Goal: Information Seeking & Learning: Compare options

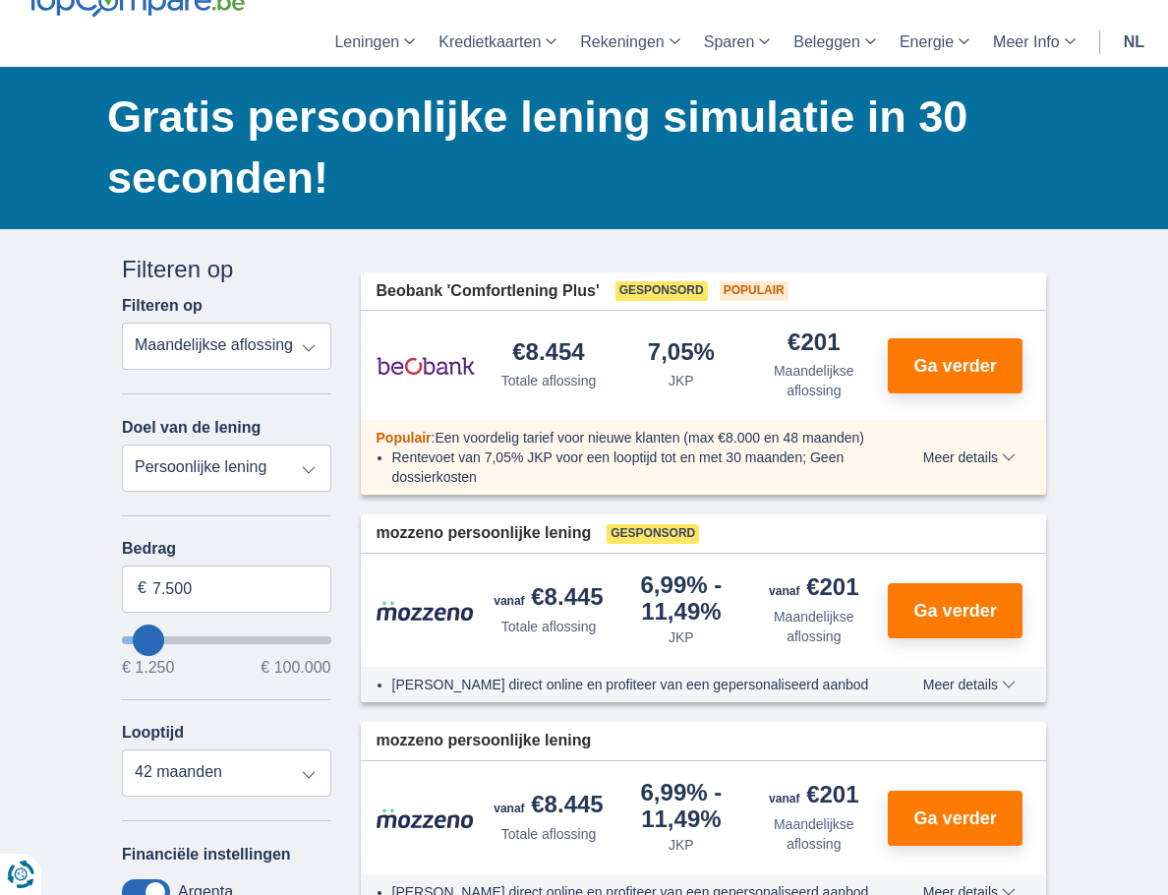
scroll to position [98, 0]
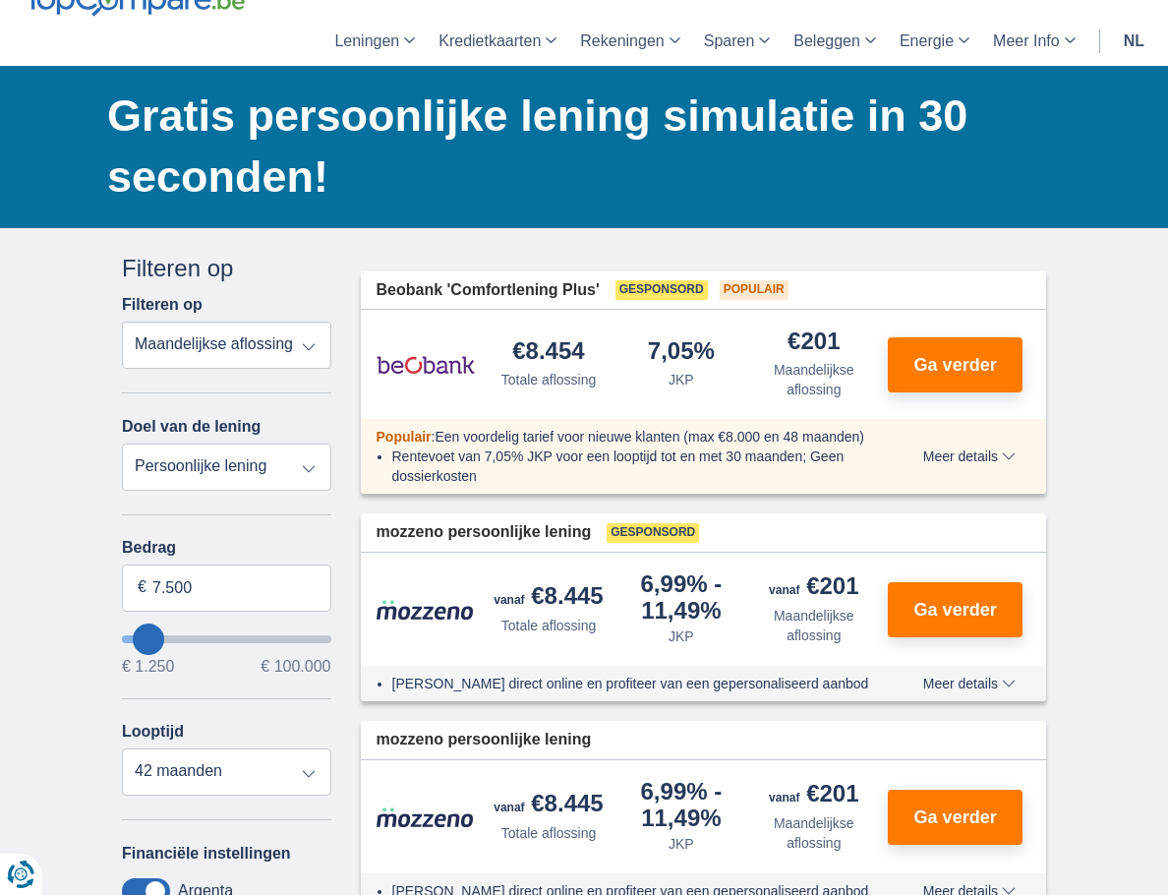
type input "22.250"
type input "22250"
click at [122, 635] on input "wantToBorrow" at bounding box center [226, 639] width 209 height 8
select select "120"
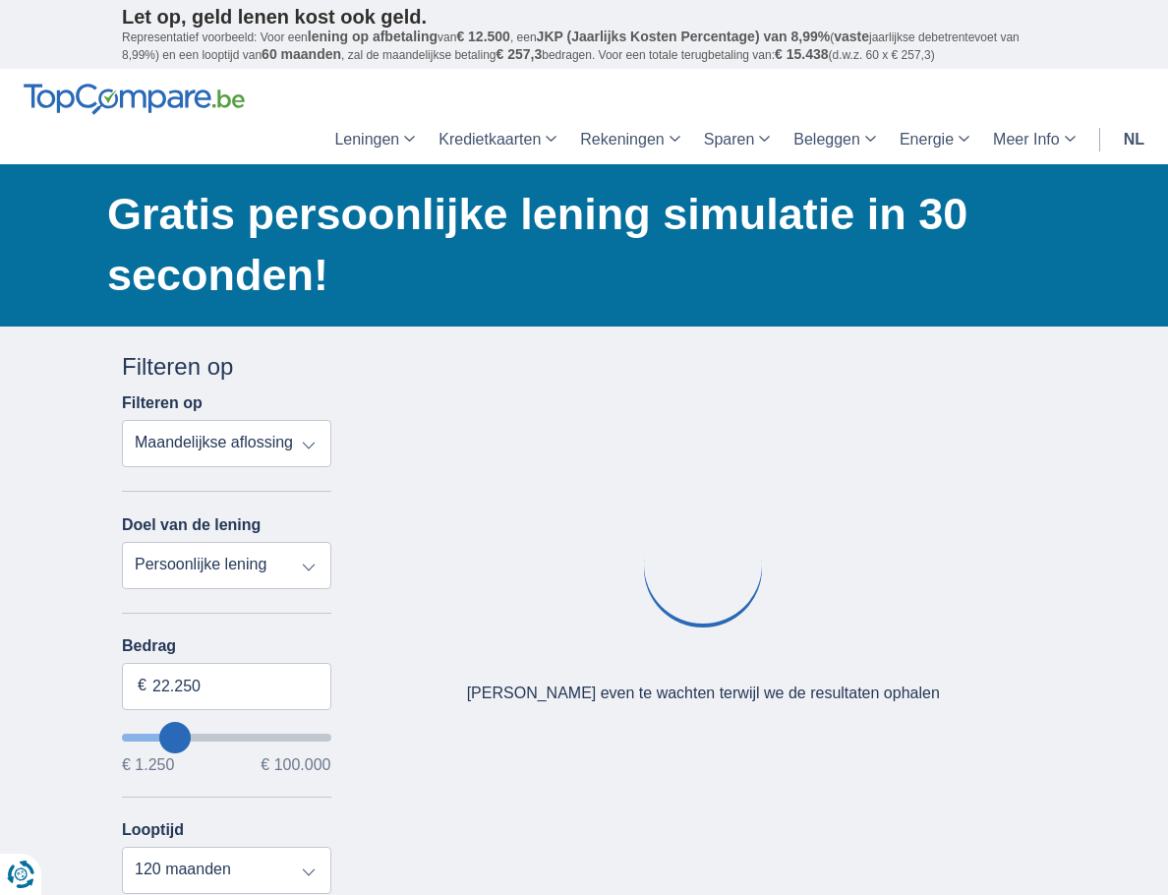
type input "10.250"
type input "10250"
select select "60"
type input "10250"
click at [122, 733] on input "wantToBorrow" at bounding box center [226, 737] width 209 height 8
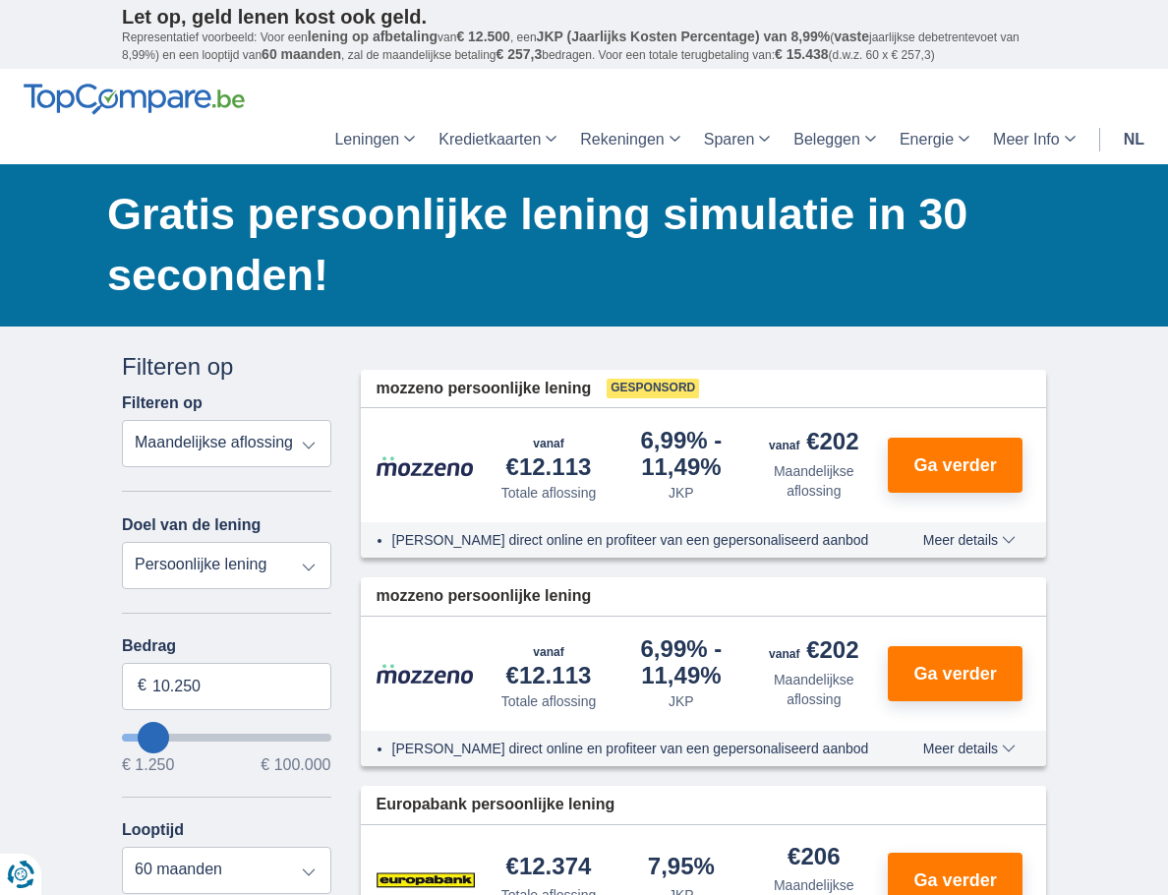
type input "7.250"
type input "7250"
select select "42"
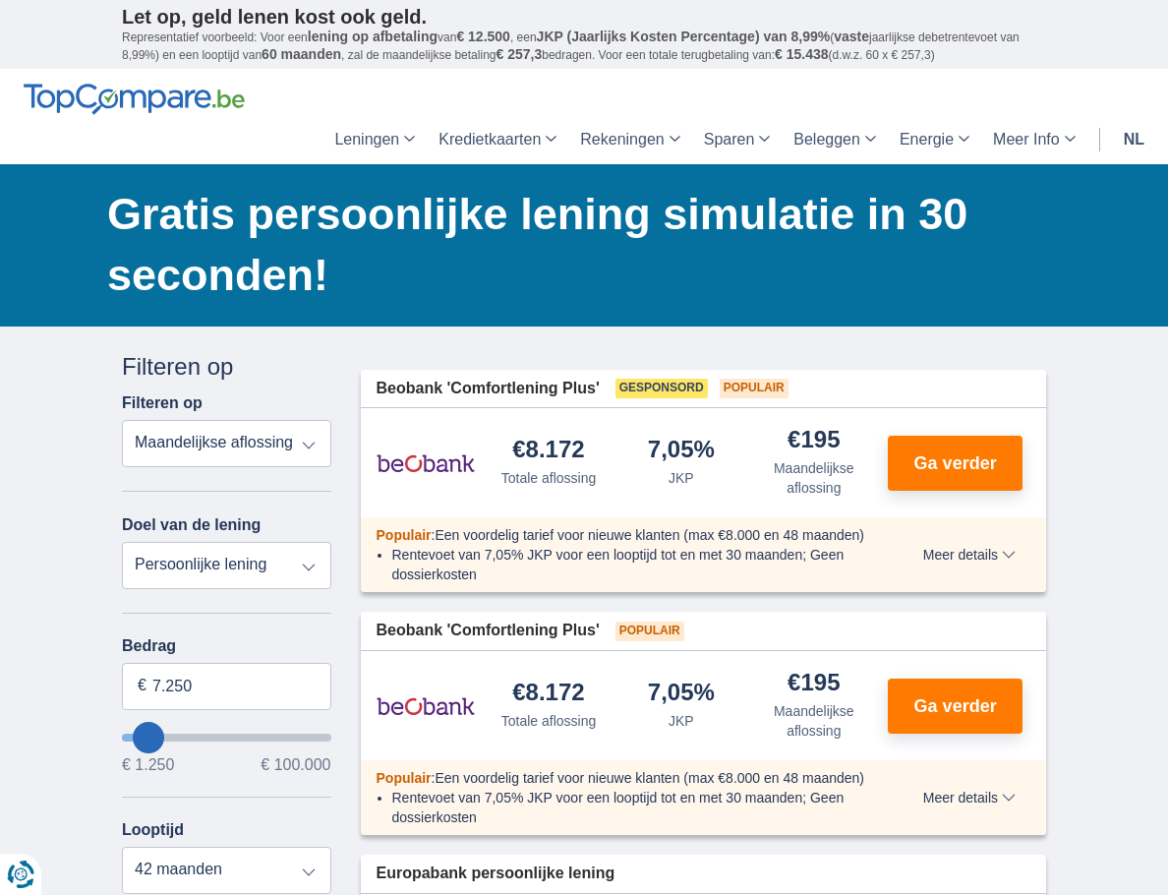
type input "8.250"
type input "9250"
type input "9.250"
select select "48"
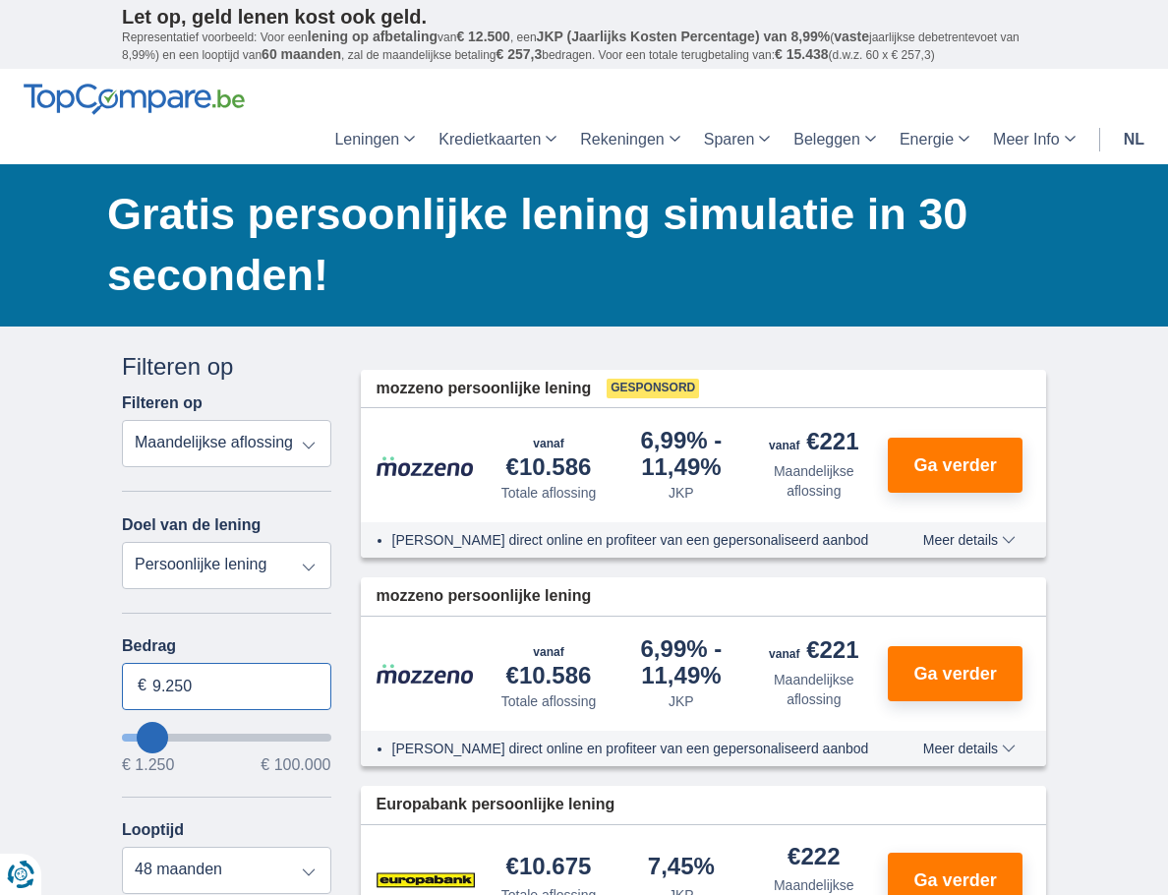
click at [122, 663] on input "9.250" at bounding box center [226, 686] width 209 height 47
type input "10.001"
type input "10250"
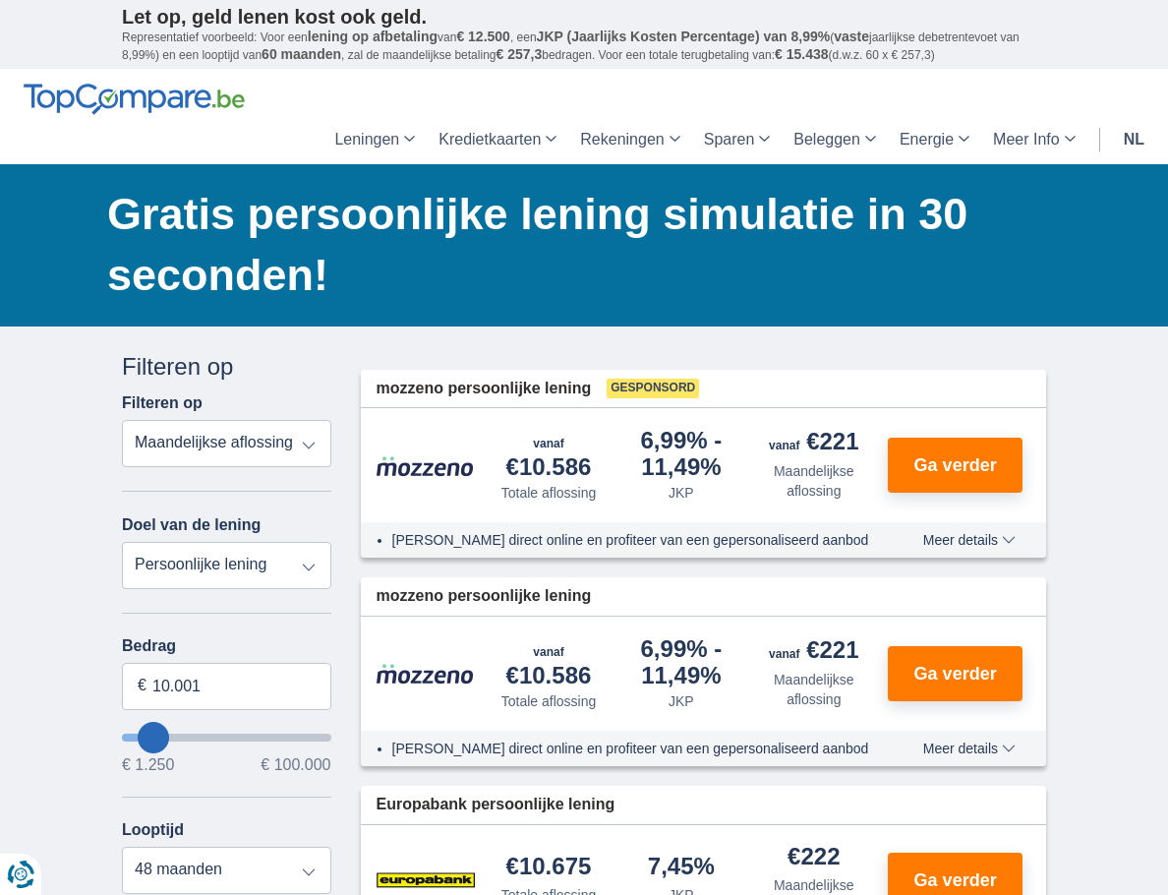
select select "60"
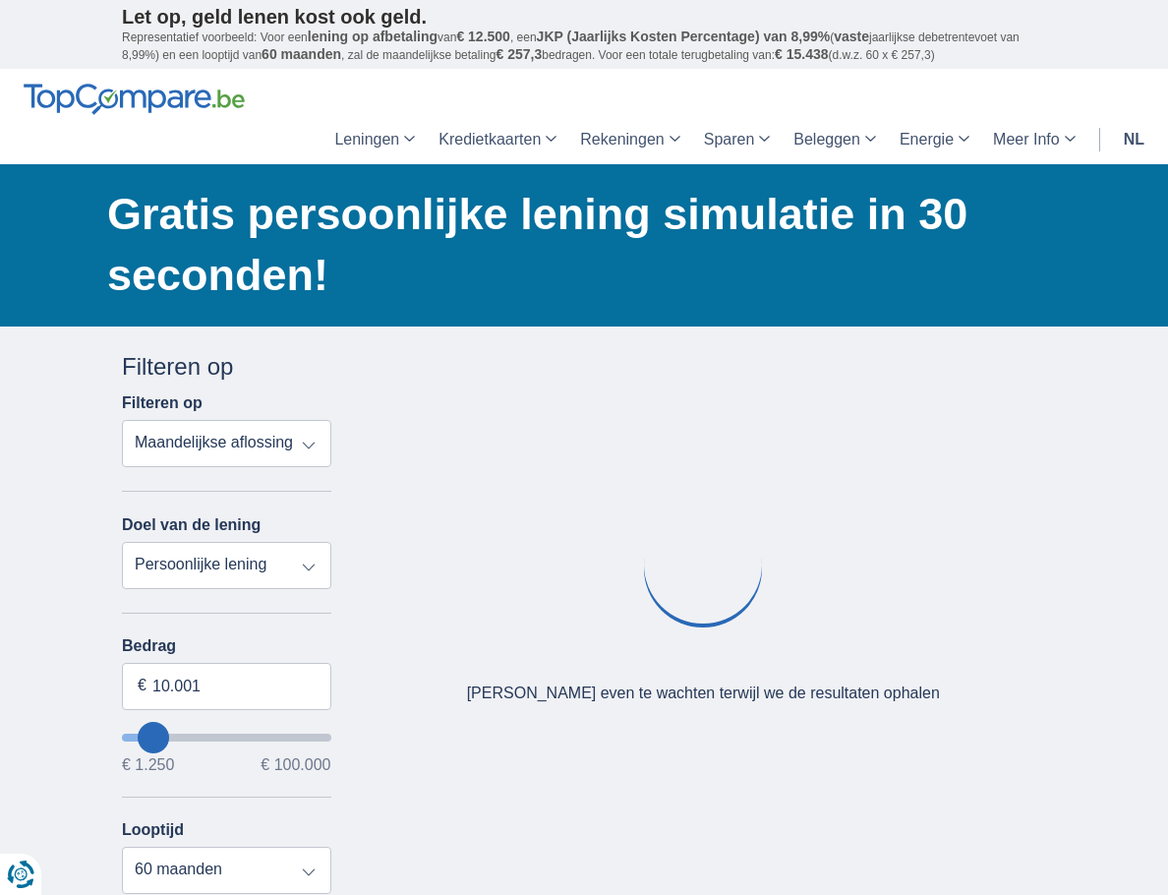
click at [140, 570] on div "Annuleren Filters Filteren op Filteren op Totale aflossing JKP Maandelijkse afl…" at bounding box center [226, 802] width 209 height 905
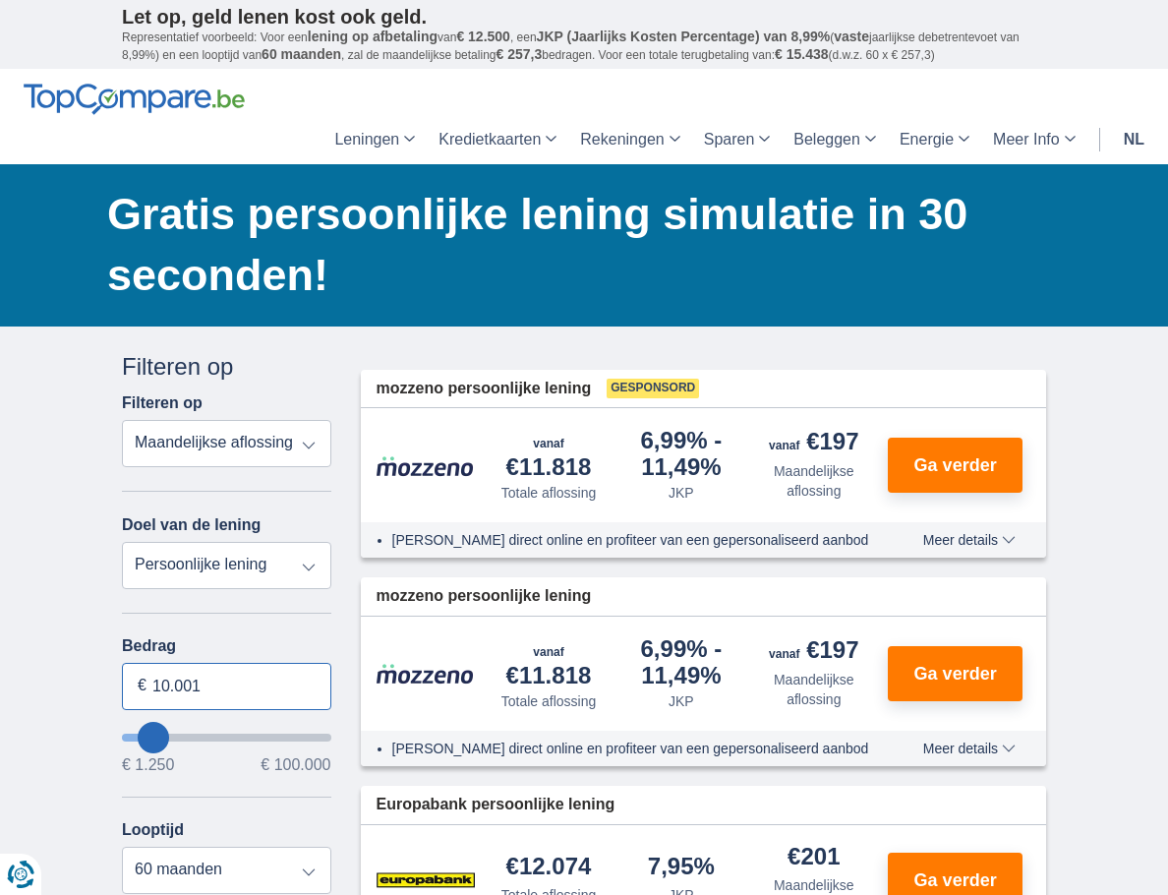
drag, startPoint x: 79, startPoint y: 629, endPoint x: 105, endPoint y: 627, distance: 26.6
click at [122, 663] on input "10.001" at bounding box center [226, 686] width 209 height 47
type input "1"
type input "10.400"
type input "10250"
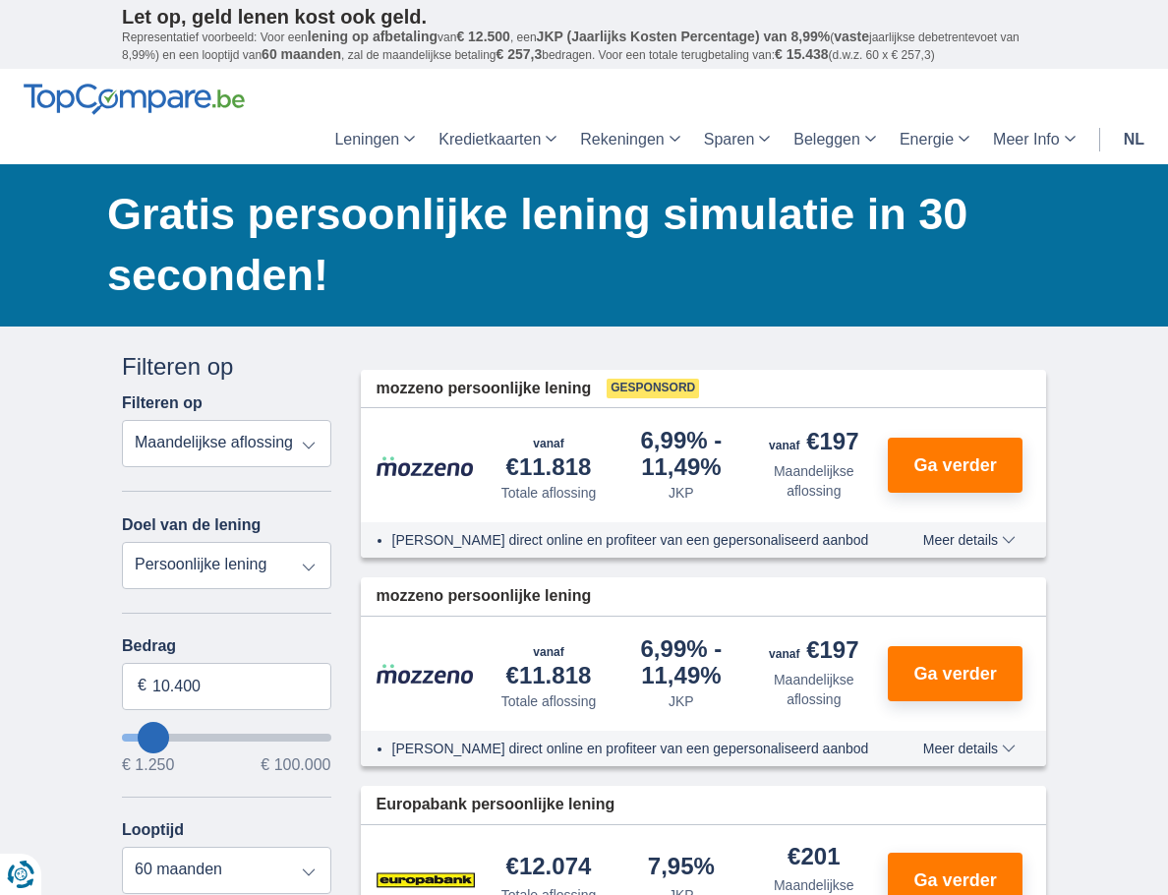
click at [159, 570] on div "Annuleren Filters Filteren op Filteren op Totale aflossing JKP Maandelijkse afl…" at bounding box center [226, 802] width 209 height 905
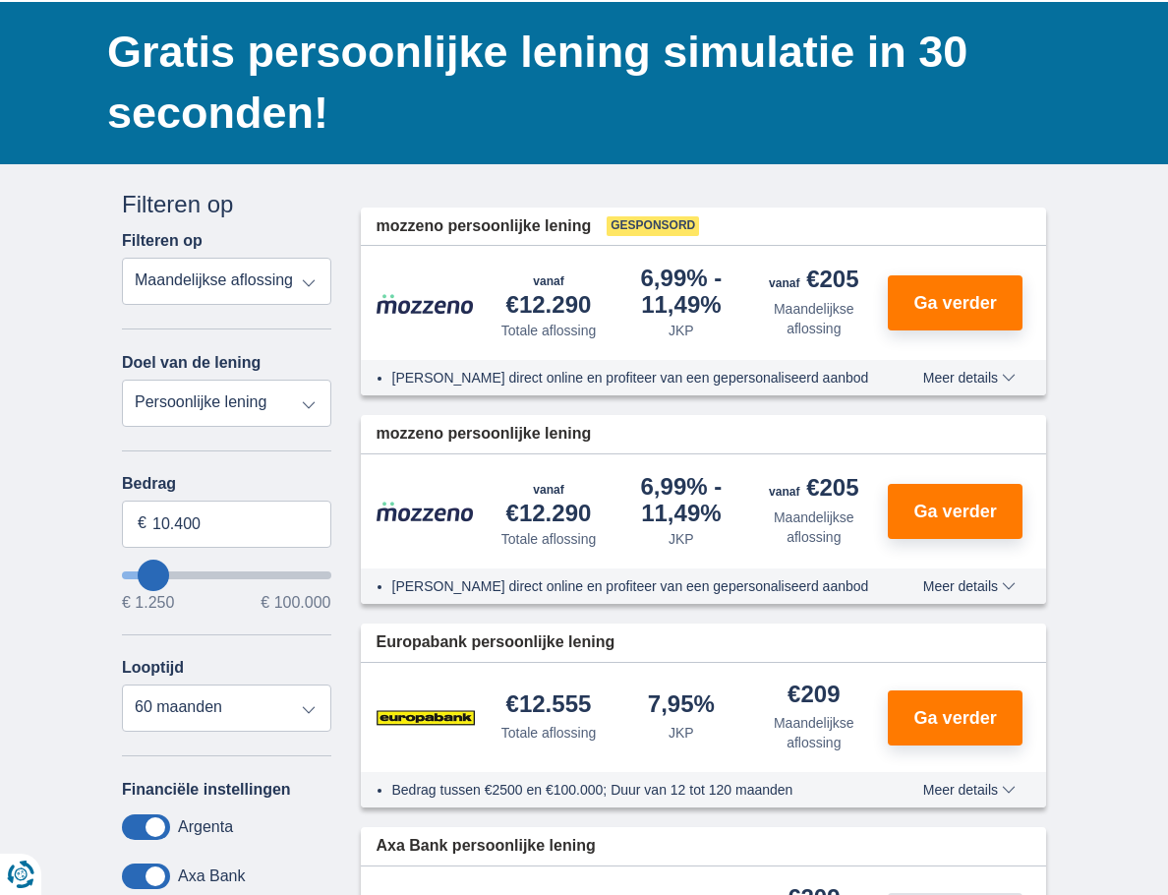
scroll to position [197, 0]
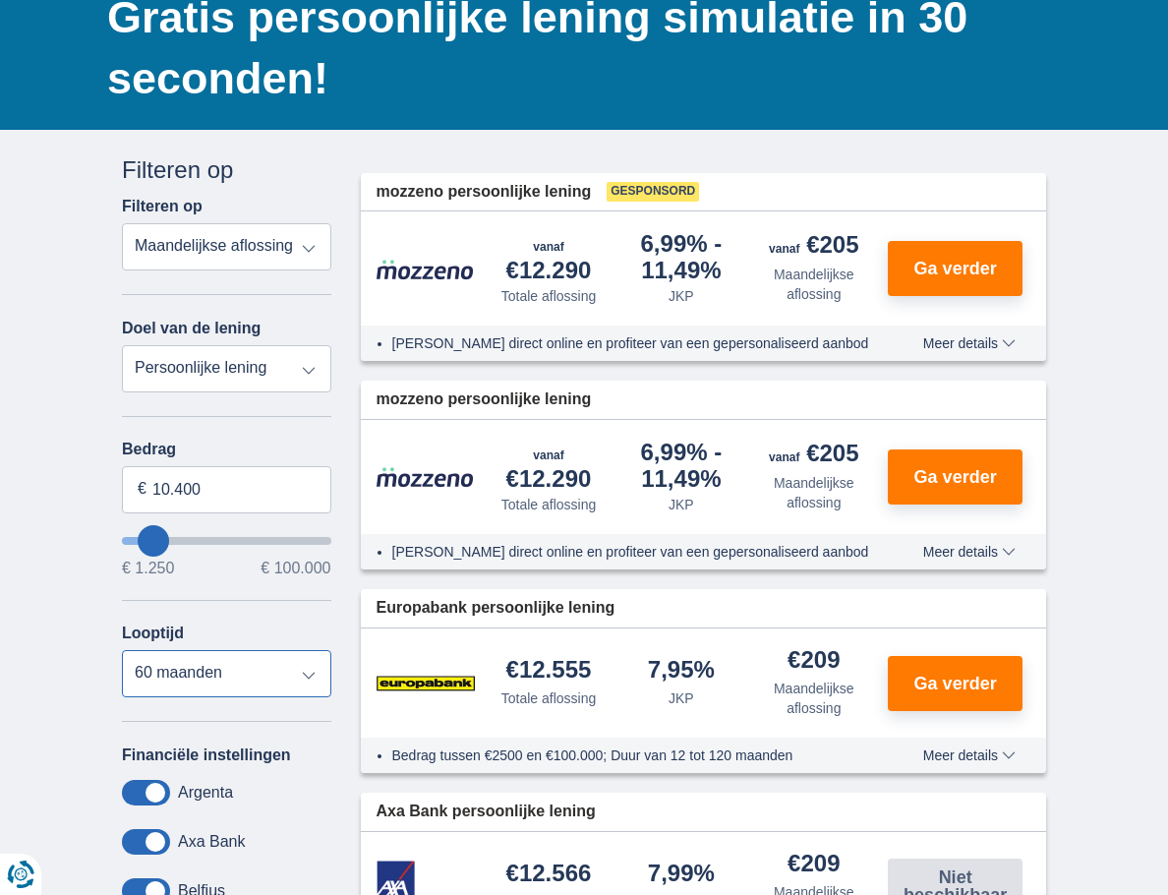
click at [254, 650] on select "12 maanden 18 maanden 24 maanden 30 maanden 36 maanden 42 maanden 48 maanden 60…" at bounding box center [226, 673] width 209 height 47
select select "30"
click at [122, 650] on select "12 maanden 18 maanden 24 maanden 30 maanden 36 maanden 42 maanden 48 maanden 60…" at bounding box center [226, 673] width 209 height 47
click at [293, 610] on div "Annuleren Filters Filteren op Filteren op Totale aflossing JKP Maandelijkse afl…" at bounding box center [226, 620] width 239 height 935
click at [1000, 656] on button "Ga verder" at bounding box center [955, 683] width 135 height 55
